Goal: Task Accomplishment & Management: Use online tool/utility

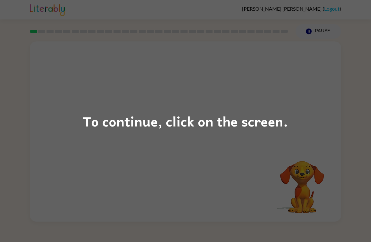
click at [72, 124] on div "To continue, click on the screen." at bounding box center [185, 121] width 371 height 242
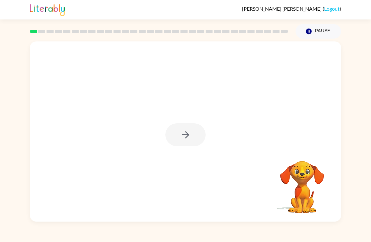
click at [185, 134] on div at bounding box center [185, 135] width 40 height 23
click at [179, 140] on button "button" at bounding box center [185, 135] width 40 height 23
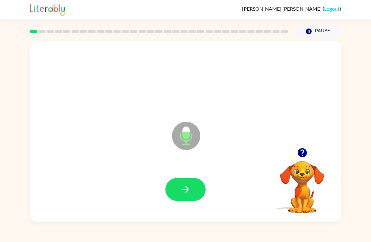
click at [189, 187] on icon "button" at bounding box center [185, 189] width 11 height 11
click at [191, 189] on icon "button" at bounding box center [185, 189] width 11 height 11
click at [191, 195] on button "button" at bounding box center [185, 189] width 40 height 23
click at [177, 205] on div at bounding box center [185, 190] width 299 height 52
click at [188, 192] on icon "button" at bounding box center [185, 189] width 11 height 11
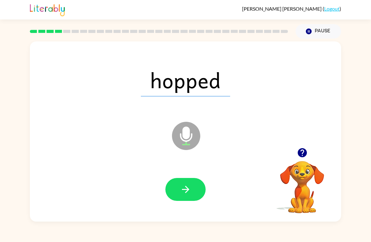
click at [185, 174] on div at bounding box center [185, 190] width 299 height 52
click at [190, 192] on icon "button" at bounding box center [185, 189] width 11 height 11
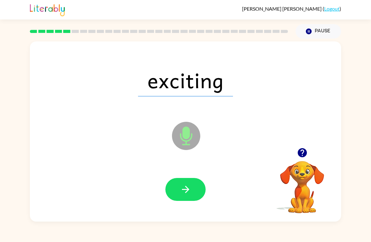
click at [210, 185] on div at bounding box center [185, 190] width 299 height 52
click at [192, 189] on button "button" at bounding box center [185, 189] width 40 height 23
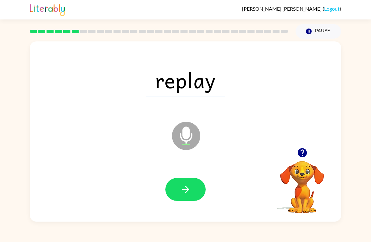
click at [191, 195] on icon "button" at bounding box center [185, 189] width 11 height 11
click at [189, 190] on icon "button" at bounding box center [185, 189] width 11 height 11
click at [190, 193] on icon "button" at bounding box center [185, 189] width 11 height 11
click at [185, 192] on icon "button" at bounding box center [185, 189] width 11 height 11
click at [191, 189] on icon "button" at bounding box center [185, 189] width 11 height 11
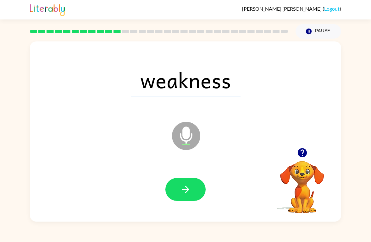
click at [193, 190] on button "button" at bounding box center [185, 189] width 40 height 23
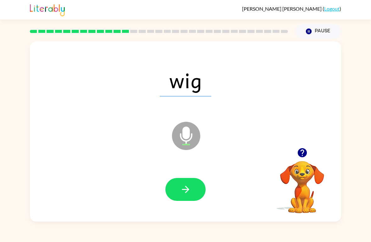
click at [186, 192] on icon "button" at bounding box center [185, 189] width 11 height 11
click at [191, 195] on icon "button" at bounding box center [185, 189] width 11 height 11
click at [192, 193] on button "button" at bounding box center [185, 189] width 40 height 23
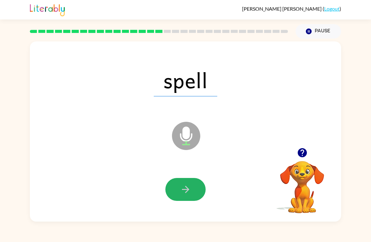
click at [188, 184] on button "button" at bounding box center [185, 189] width 40 height 23
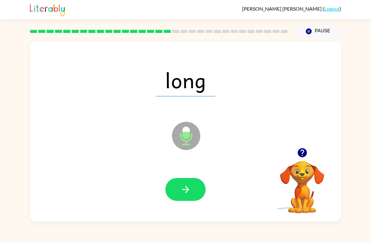
click at [185, 187] on icon "button" at bounding box center [185, 189] width 11 height 11
click at [190, 192] on icon "button" at bounding box center [185, 189] width 11 height 11
click at [191, 188] on button "button" at bounding box center [185, 189] width 40 height 23
click at [192, 184] on button "button" at bounding box center [185, 189] width 40 height 23
click at [194, 184] on button "button" at bounding box center [185, 189] width 40 height 23
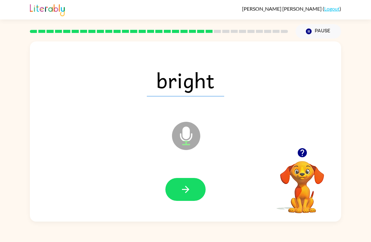
click at [184, 188] on icon "button" at bounding box center [185, 189] width 11 height 11
click at [188, 189] on icon "button" at bounding box center [185, 189] width 7 height 7
click at [190, 189] on icon "button" at bounding box center [185, 189] width 11 height 11
click at [190, 187] on icon "button" at bounding box center [185, 189] width 11 height 11
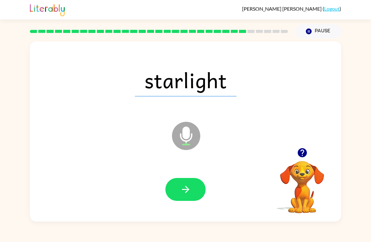
click at [184, 192] on icon "button" at bounding box center [185, 189] width 11 height 11
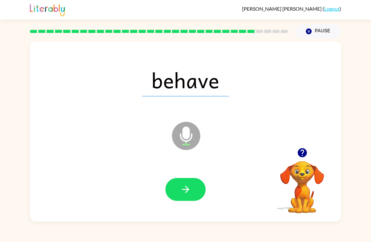
click at [180, 187] on button "button" at bounding box center [185, 189] width 40 height 23
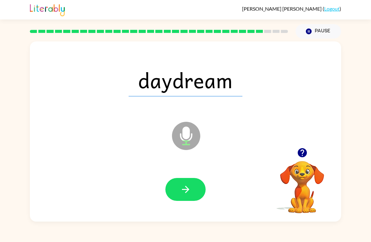
click at [185, 199] on button "button" at bounding box center [185, 189] width 40 height 23
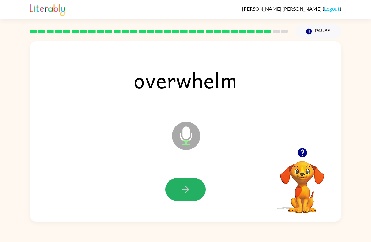
click at [192, 197] on button "button" at bounding box center [185, 189] width 40 height 23
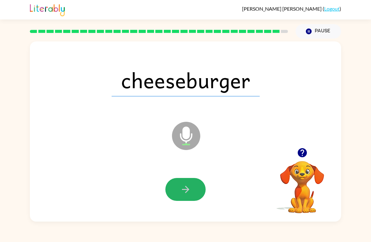
click at [194, 197] on button "button" at bounding box center [185, 189] width 40 height 23
